Goal: Transaction & Acquisition: Subscribe to service/newsletter

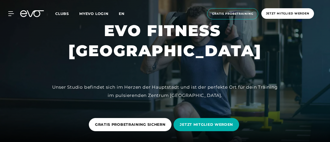
click at [124, 12] on span "en" at bounding box center [122, 13] width 6 height 5
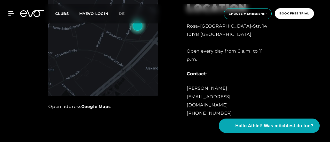
scroll to position [20, 0]
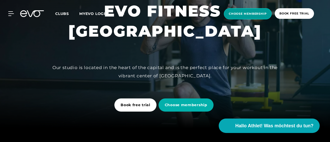
click at [244, 11] on span "choose membership" at bounding box center [248, 13] width 48 height 11
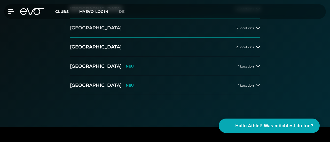
scroll to position [103, 0]
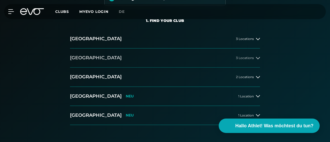
click at [232, 68] on button "[GEOGRAPHIC_DATA] 3 Locations" at bounding box center [165, 57] width 190 height 19
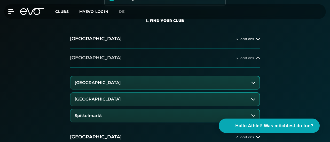
scroll to position [129, 0]
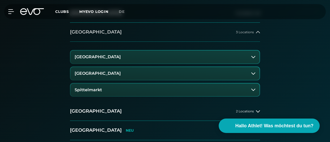
click at [118, 63] on button "[GEOGRAPHIC_DATA]" at bounding box center [164, 57] width 189 height 13
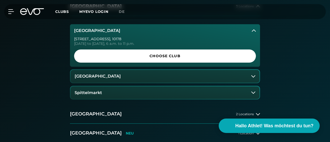
click at [140, 59] on span "Choose Club" at bounding box center [164, 55] width 169 height 5
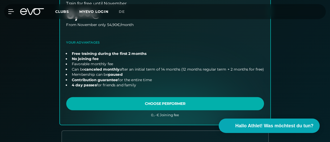
scroll to position [217, 0]
